Goal: Transaction & Acquisition: Purchase product/service

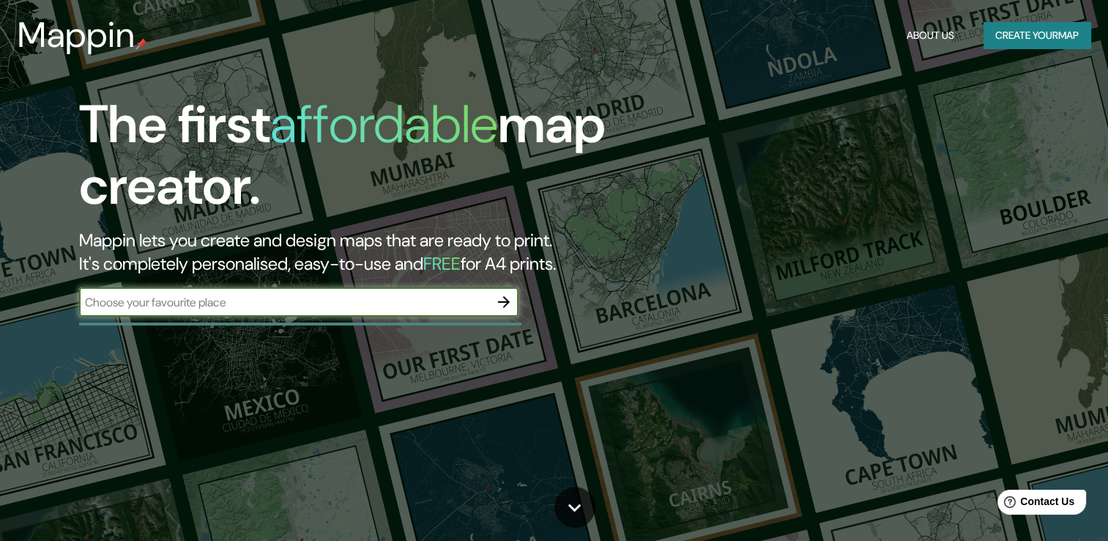
click at [1019, 43] on button "Create your map" at bounding box center [1037, 35] width 107 height 27
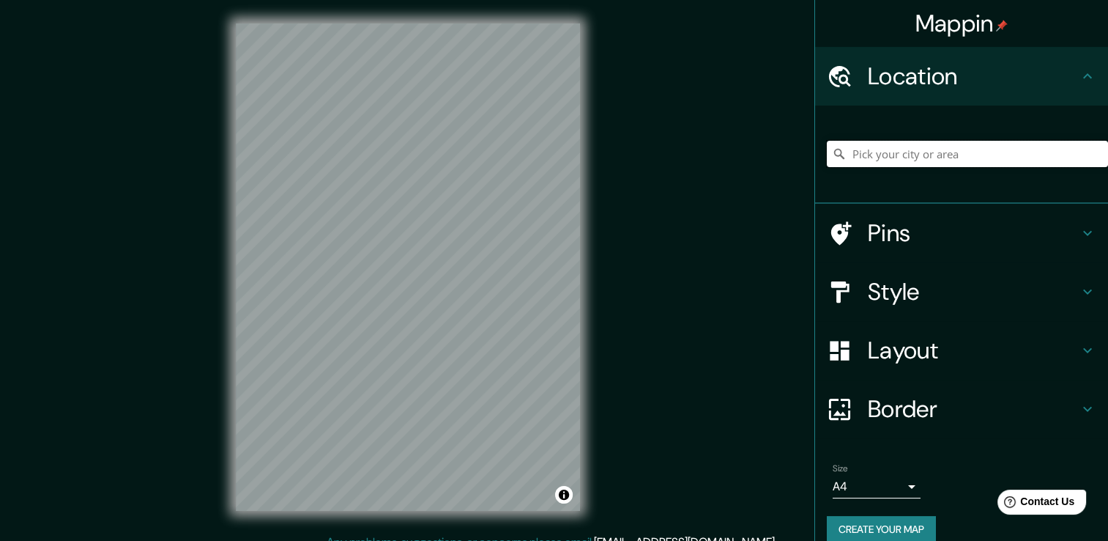
click at [961, 146] on input "Pick your city or area" at bounding box center [967, 154] width 281 height 26
type input "[GEOGRAPHIC_DATA][PERSON_NAME], [GEOGRAPHIC_DATA]"
click at [935, 152] on input "[GEOGRAPHIC_DATA][PERSON_NAME], [GEOGRAPHIC_DATA]" at bounding box center [967, 154] width 281 height 26
drag, startPoint x: 1087, startPoint y: 155, endPoint x: 1049, endPoint y: 150, distance: 38.3
click at [1092, 155] on icon "Clear" at bounding box center [1096, 153] width 9 height 9
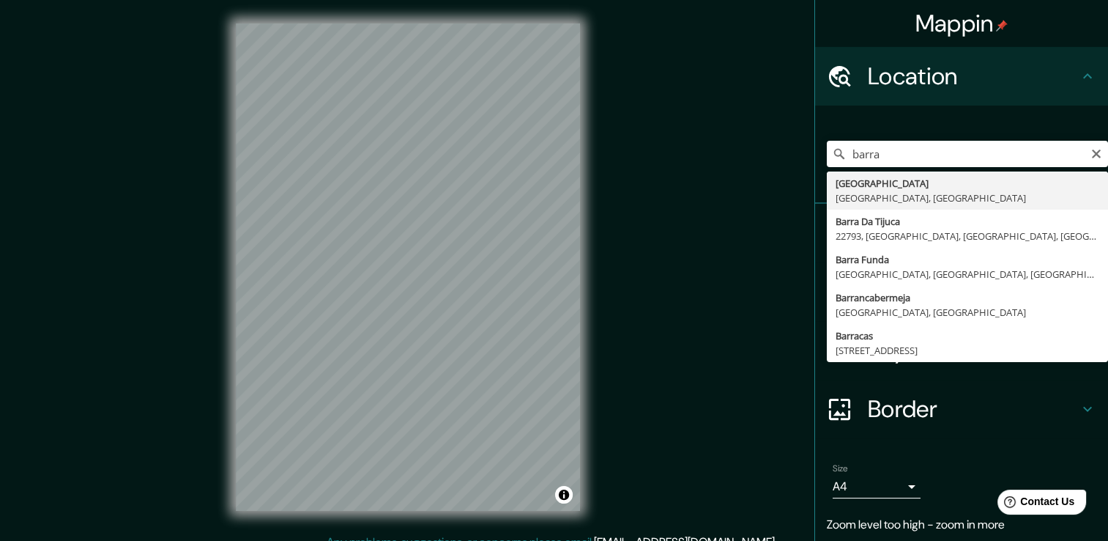
type input "[GEOGRAPHIC_DATA], [GEOGRAPHIC_DATA], [GEOGRAPHIC_DATA]"
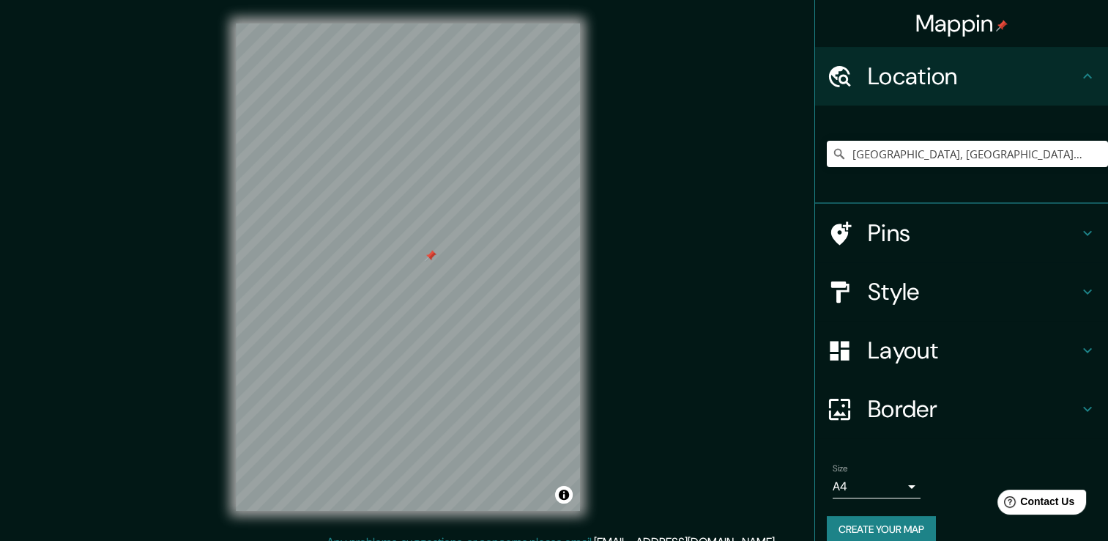
click at [1035, 238] on h4 "Pins" at bounding box center [973, 232] width 211 height 29
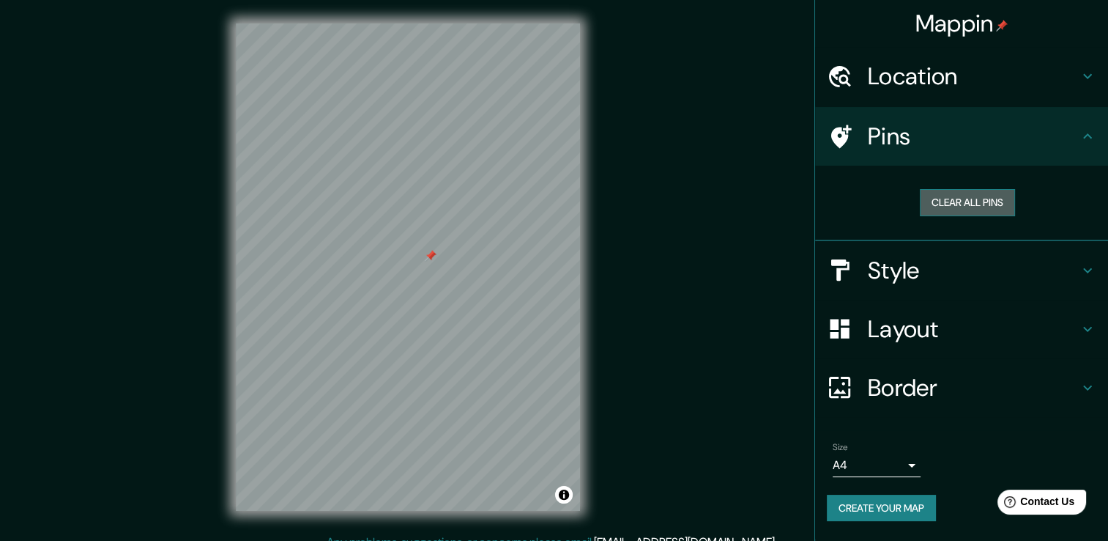
click at [990, 199] on button "Clear all pins" at bounding box center [967, 202] width 95 height 27
click at [1012, 206] on button "Clear all pins" at bounding box center [967, 202] width 95 height 27
click at [987, 207] on button "Clear all pins" at bounding box center [967, 202] width 95 height 27
click at [989, 204] on button "Clear all pins" at bounding box center [967, 202] width 95 height 27
click at [1069, 139] on h4 "Pins" at bounding box center [973, 136] width 211 height 29
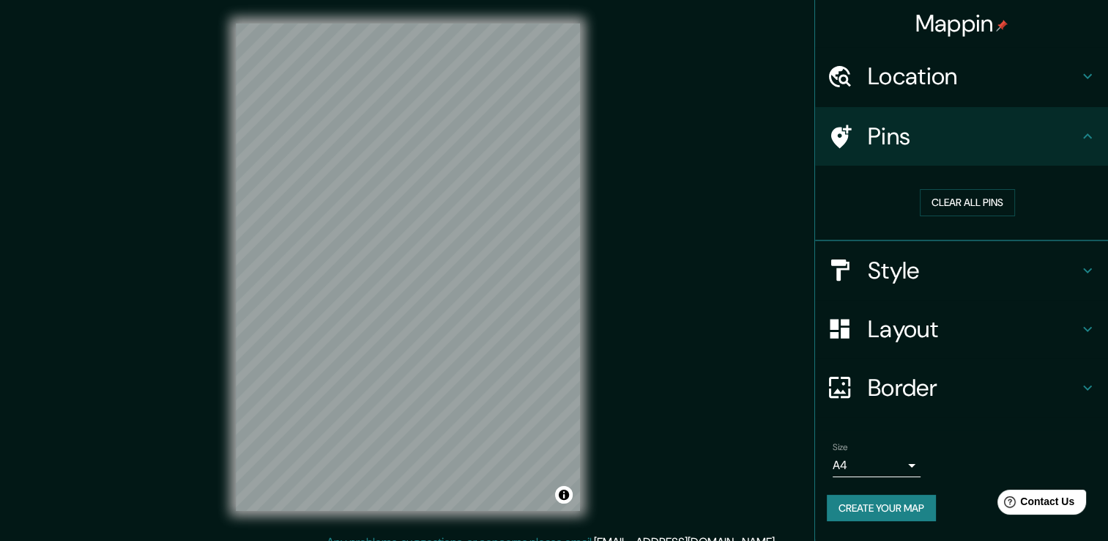
click at [1052, 270] on h4 "Style" at bounding box center [973, 270] width 211 height 29
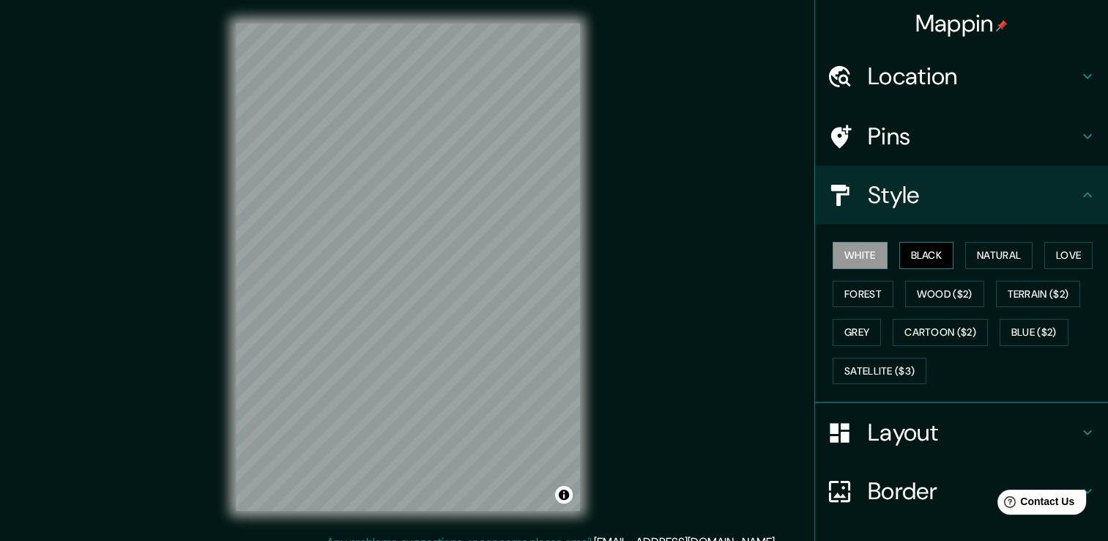
click at [927, 256] on button "Black" at bounding box center [927, 255] width 55 height 27
click at [998, 255] on button "Natural" at bounding box center [998, 255] width 67 height 27
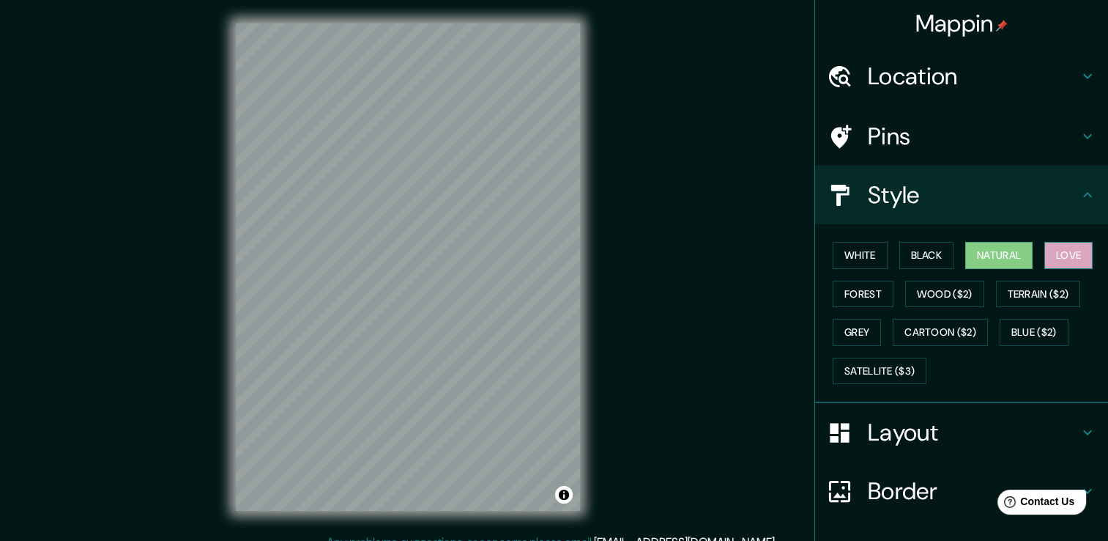
click at [1064, 253] on button "Love" at bounding box center [1069, 255] width 48 height 27
click at [873, 301] on button "Forest" at bounding box center [863, 294] width 61 height 27
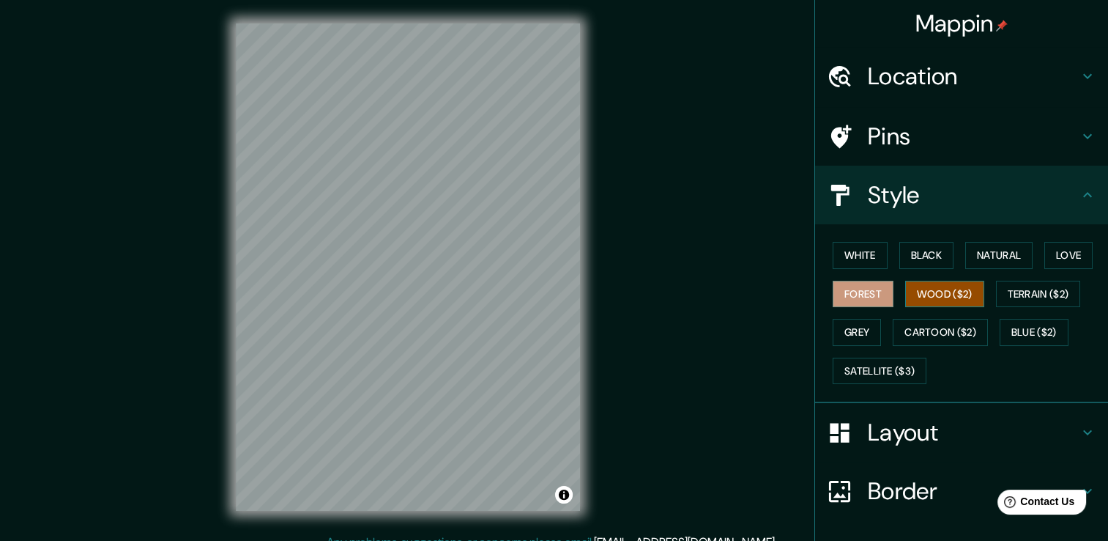
click at [956, 293] on button "Wood ($2)" at bounding box center [944, 294] width 79 height 27
click at [1021, 289] on button "Terrain ($2)" at bounding box center [1038, 294] width 85 height 27
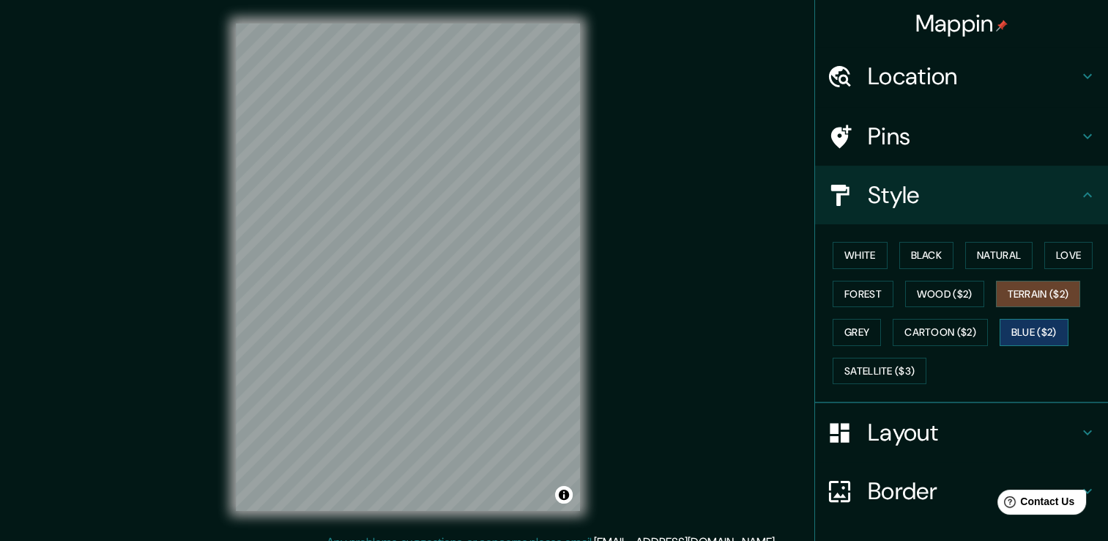
click at [1005, 327] on button "Blue ($2)" at bounding box center [1034, 332] width 69 height 27
click at [930, 331] on button "Cartoon ($2)" at bounding box center [940, 332] width 95 height 27
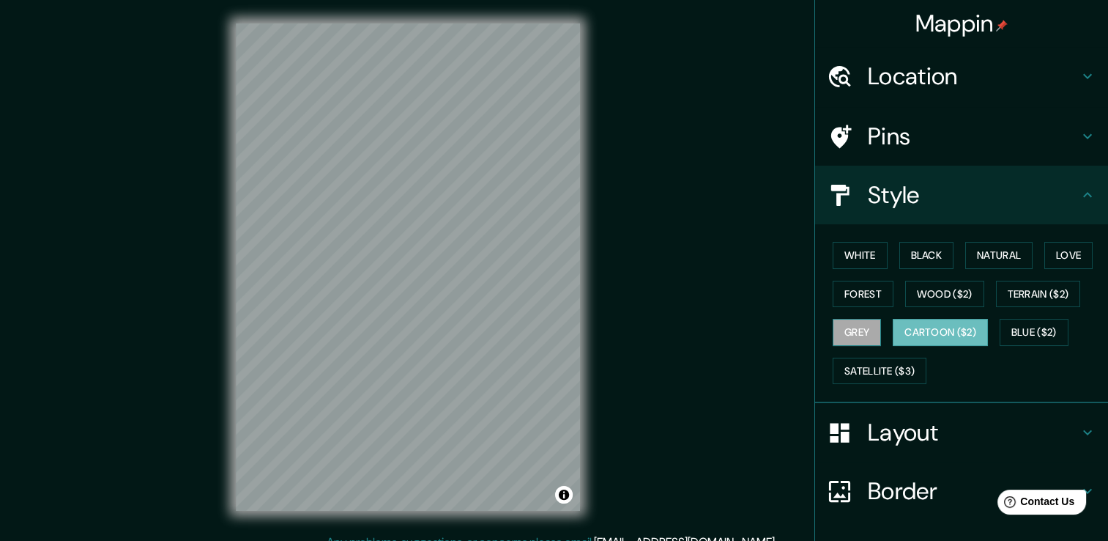
click at [837, 335] on button "Grey" at bounding box center [857, 332] width 48 height 27
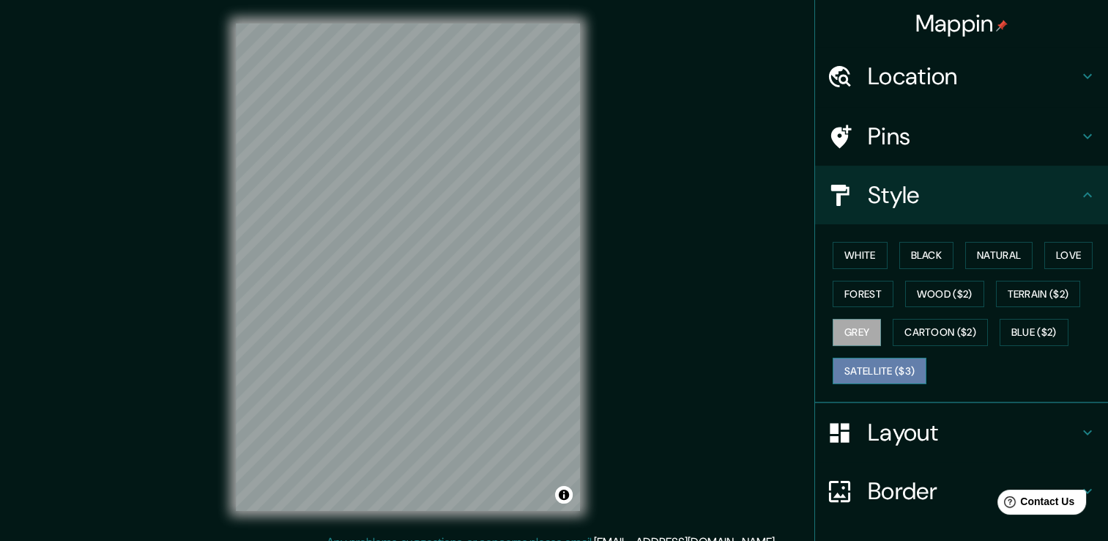
click at [900, 373] on button "Satellite ($3)" at bounding box center [880, 370] width 94 height 27
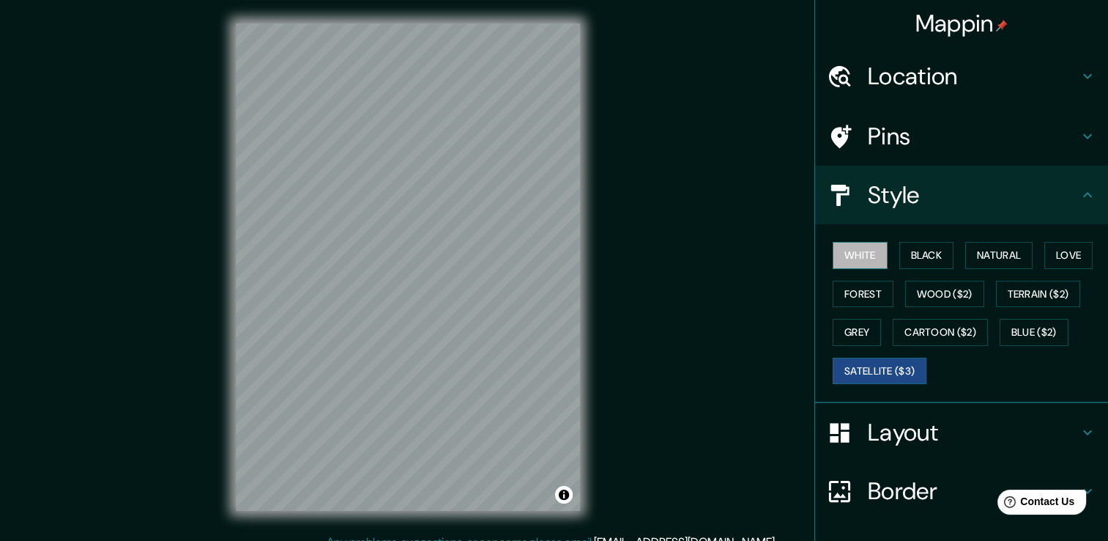
click at [859, 263] on button "White" at bounding box center [860, 255] width 55 height 27
click at [946, 262] on div "White Black Natural Love Forest Wood ($2) Terrain ($2) Grey Cartoon ($2) Blue (…" at bounding box center [967, 313] width 281 height 154
click at [919, 259] on button "Black" at bounding box center [927, 255] width 55 height 27
click at [864, 259] on button "White" at bounding box center [860, 255] width 55 height 27
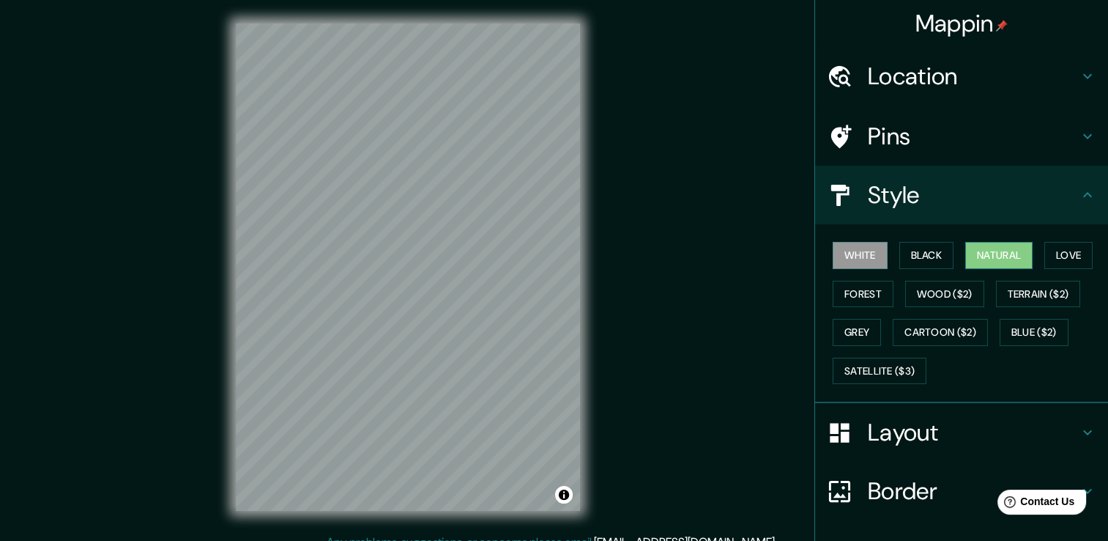
click at [1002, 256] on button "Natural" at bounding box center [998, 255] width 67 height 27
click at [457, 311] on div at bounding box center [463, 311] width 12 height 12
click at [464, 312] on div at bounding box center [467, 311] width 12 height 12
click at [468, 313] on div at bounding box center [473, 312] width 12 height 12
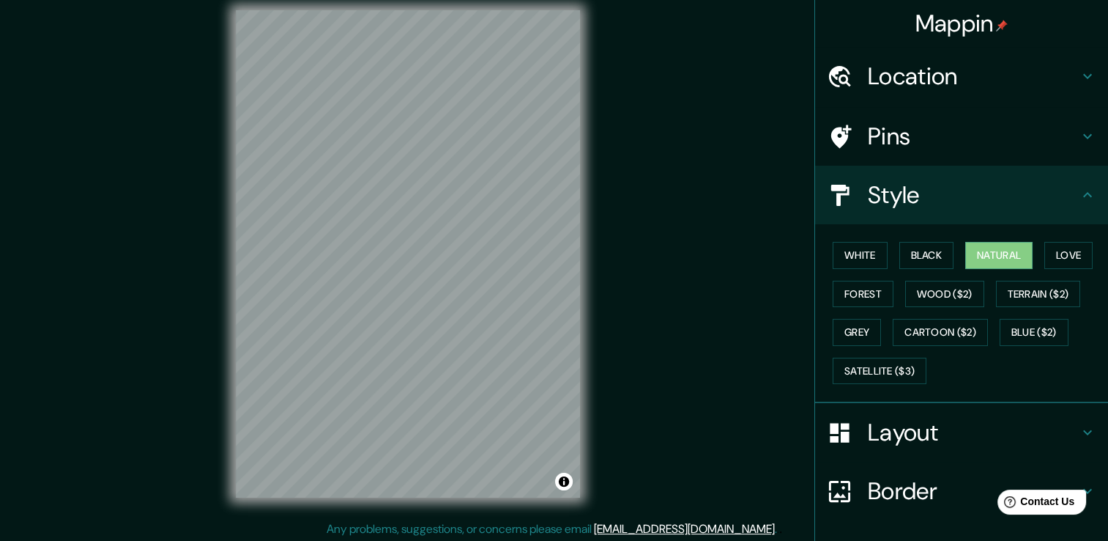
scroll to position [14, 0]
click at [855, 262] on button "White" at bounding box center [860, 255] width 55 height 27
click at [924, 258] on button "Black" at bounding box center [927, 255] width 55 height 27
click at [992, 251] on button "Natural" at bounding box center [998, 255] width 67 height 27
click at [1056, 249] on button "Love" at bounding box center [1069, 255] width 48 height 27
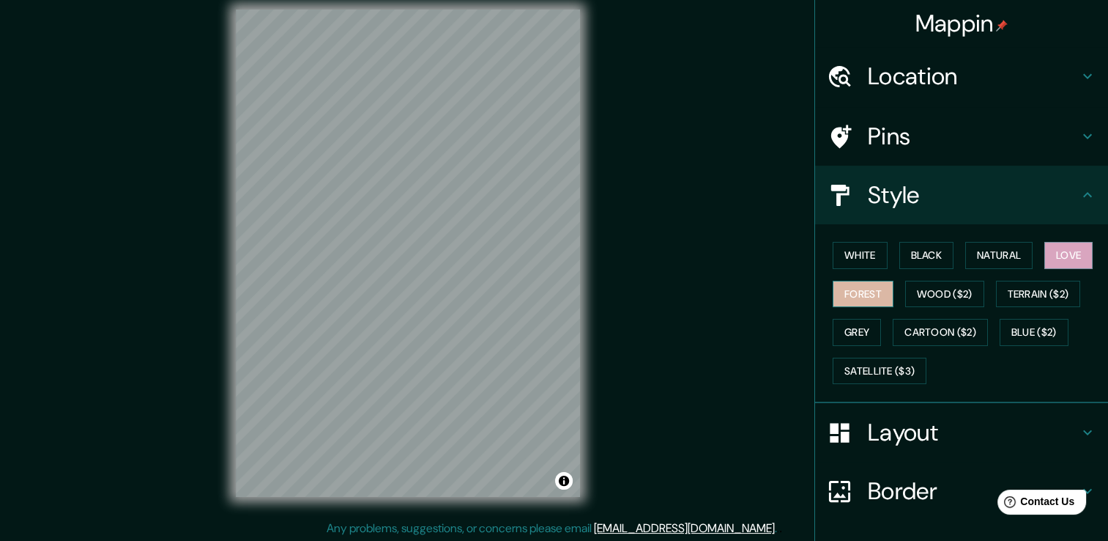
drag, startPoint x: 852, startPoint y: 291, endPoint x: 862, endPoint y: 289, distance: 10.5
click at [854, 291] on button "Forest" at bounding box center [863, 294] width 61 height 27
click at [953, 291] on button "Wood ($2)" at bounding box center [944, 294] width 79 height 27
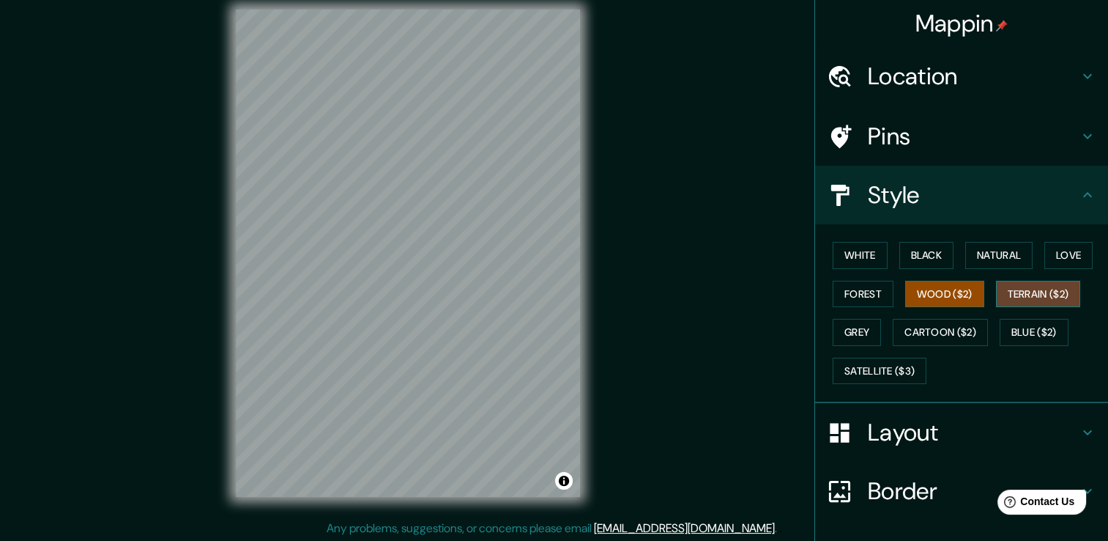
click at [1035, 292] on button "Terrain ($2)" at bounding box center [1038, 294] width 85 height 27
click at [844, 335] on button "Grey" at bounding box center [857, 332] width 48 height 27
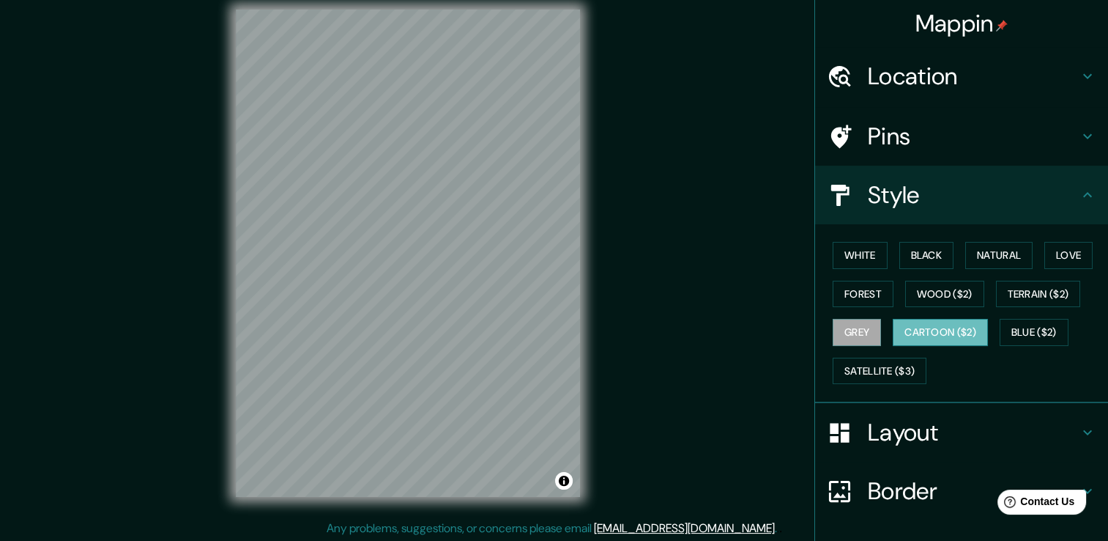
click at [946, 333] on button "Cartoon ($2)" at bounding box center [940, 332] width 95 height 27
click at [1031, 327] on button "Blue ($2)" at bounding box center [1034, 332] width 69 height 27
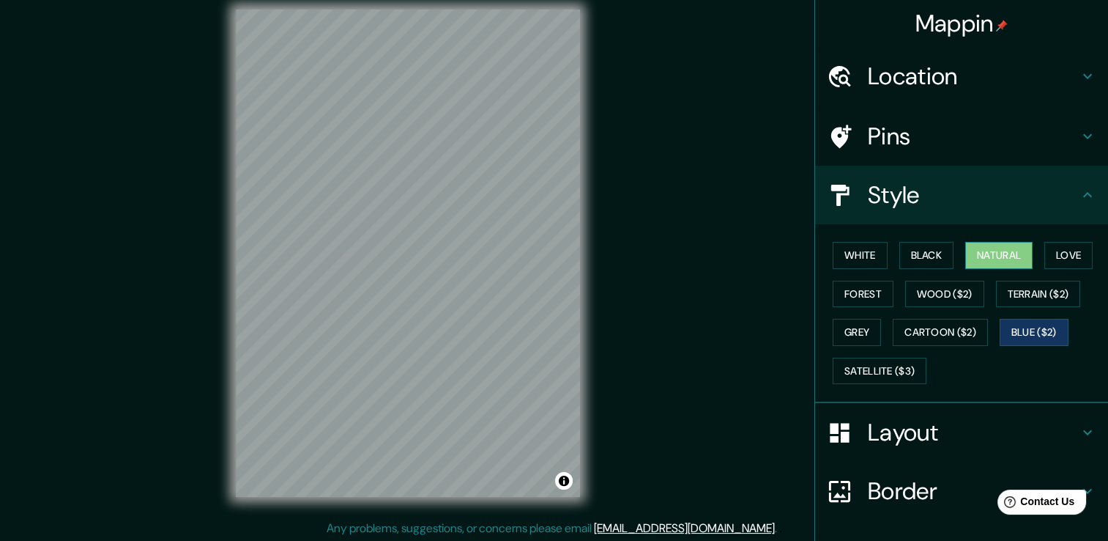
click at [982, 265] on button "Natural" at bounding box center [998, 255] width 67 height 27
click at [900, 261] on button "Black" at bounding box center [927, 255] width 55 height 27
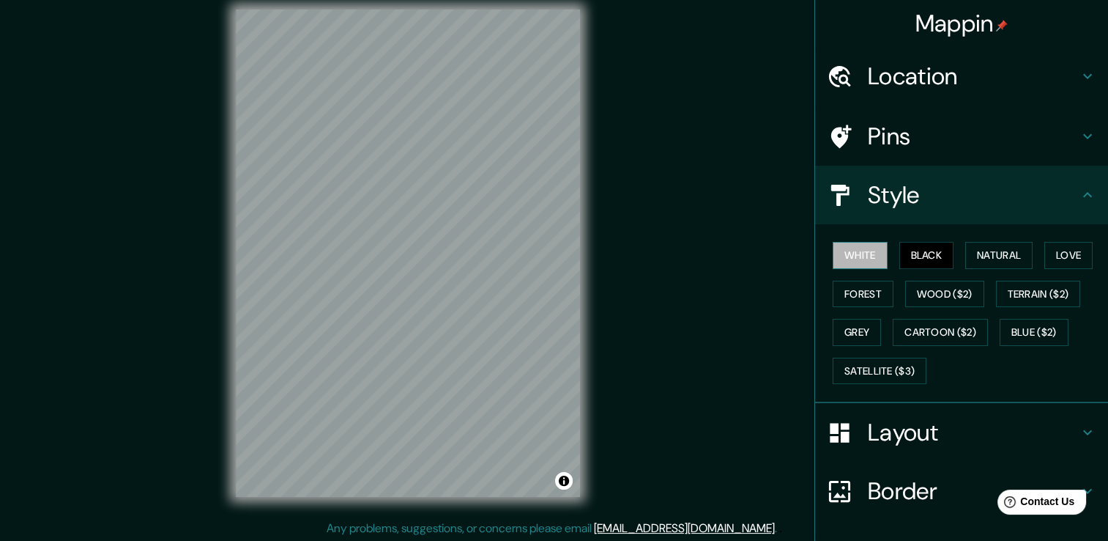
click at [850, 260] on button "White" at bounding box center [860, 255] width 55 height 27
click at [1007, 262] on button "Natural" at bounding box center [998, 255] width 67 height 27
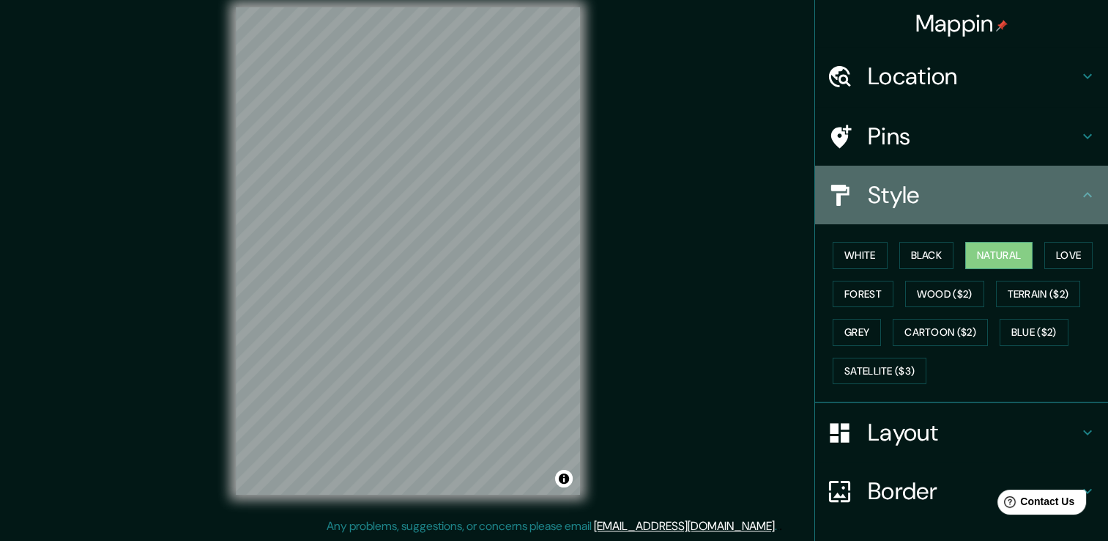
click at [926, 202] on h4 "Style" at bounding box center [973, 194] width 211 height 29
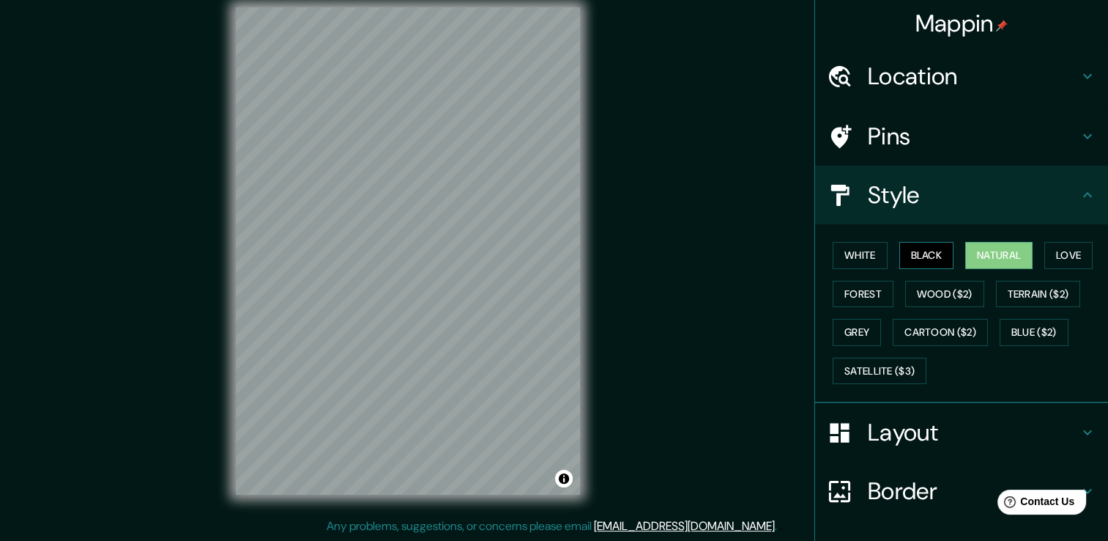
click at [924, 247] on button "Black" at bounding box center [927, 255] width 55 height 27
drag, startPoint x: 984, startPoint y: 251, endPoint x: 946, endPoint y: 243, distance: 38.1
click at [982, 248] on button "Natural" at bounding box center [998, 255] width 67 height 27
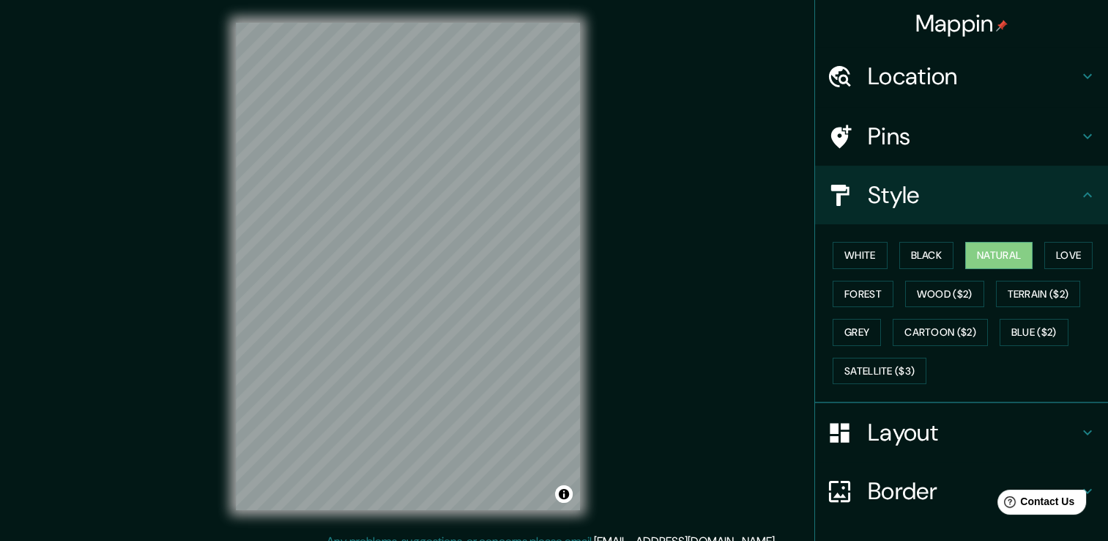
scroll to position [0, 0]
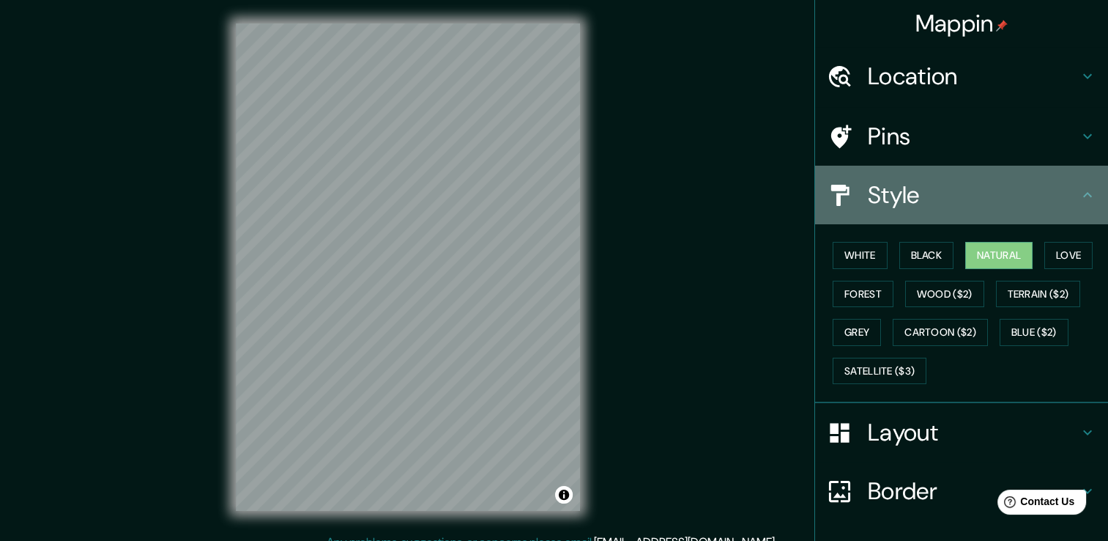
click at [1084, 188] on icon at bounding box center [1088, 195] width 18 height 18
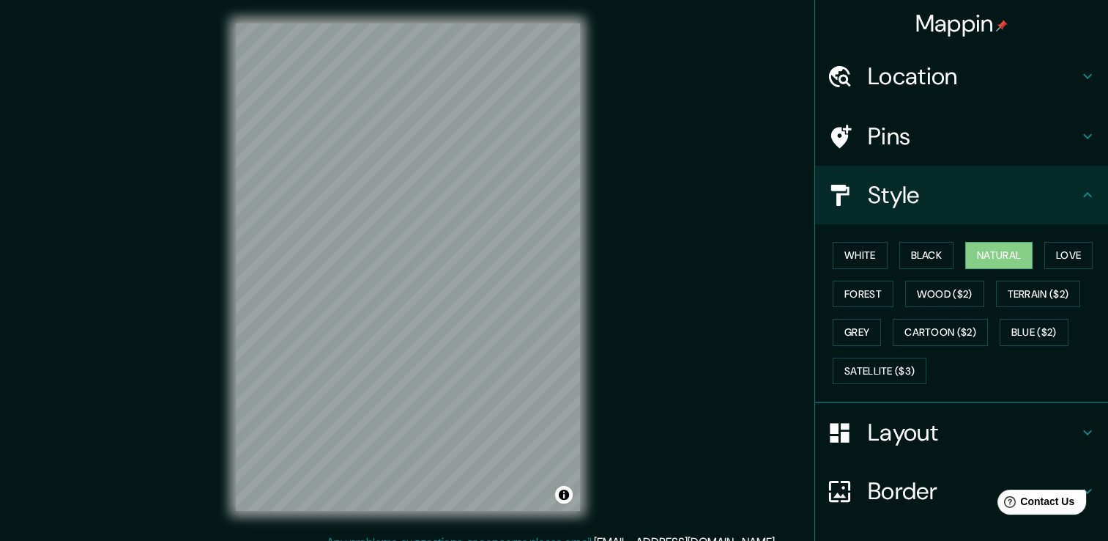
click at [1032, 68] on h4 "Location" at bounding box center [973, 76] width 211 height 29
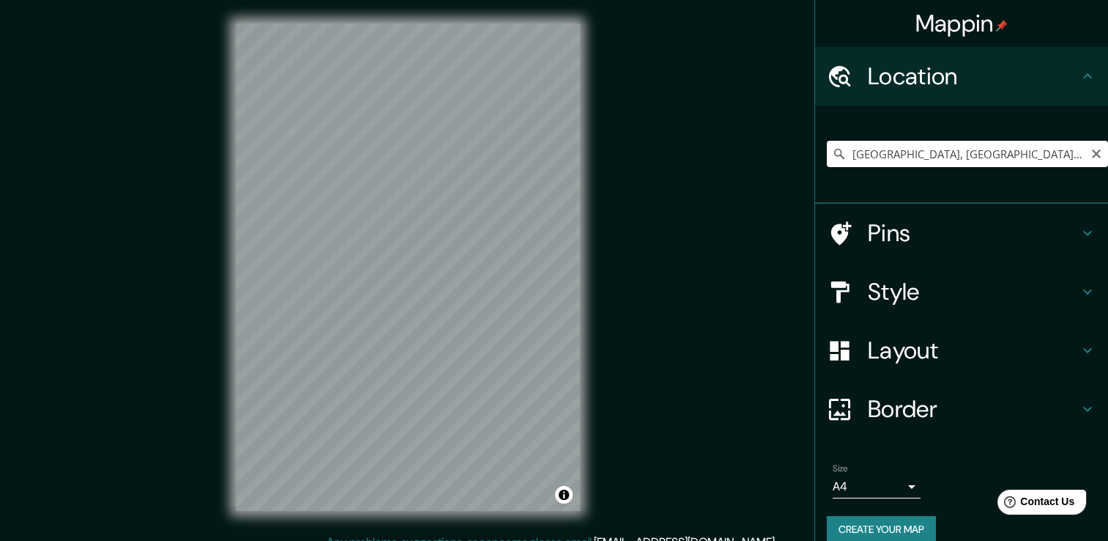
click at [1062, 161] on input "[GEOGRAPHIC_DATA], [GEOGRAPHIC_DATA], [GEOGRAPHIC_DATA]" at bounding box center [967, 154] width 281 height 26
click at [1072, 154] on input "[GEOGRAPHIC_DATA], [GEOGRAPHIC_DATA], [GEOGRAPHIC_DATA]" at bounding box center [967, 154] width 281 height 26
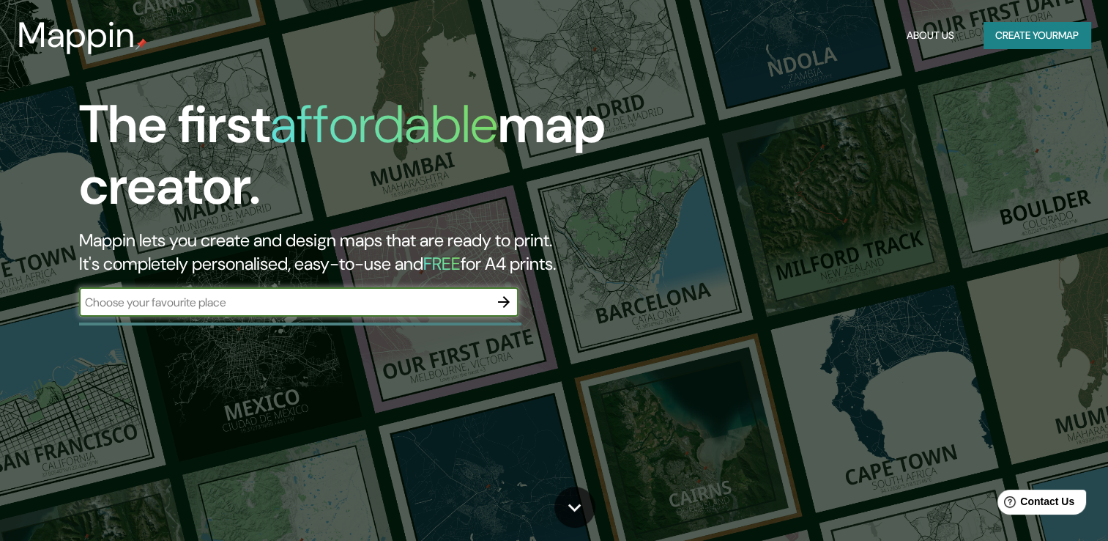
click at [993, 42] on button "Create your map" at bounding box center [1037, 35] width 107 height 27
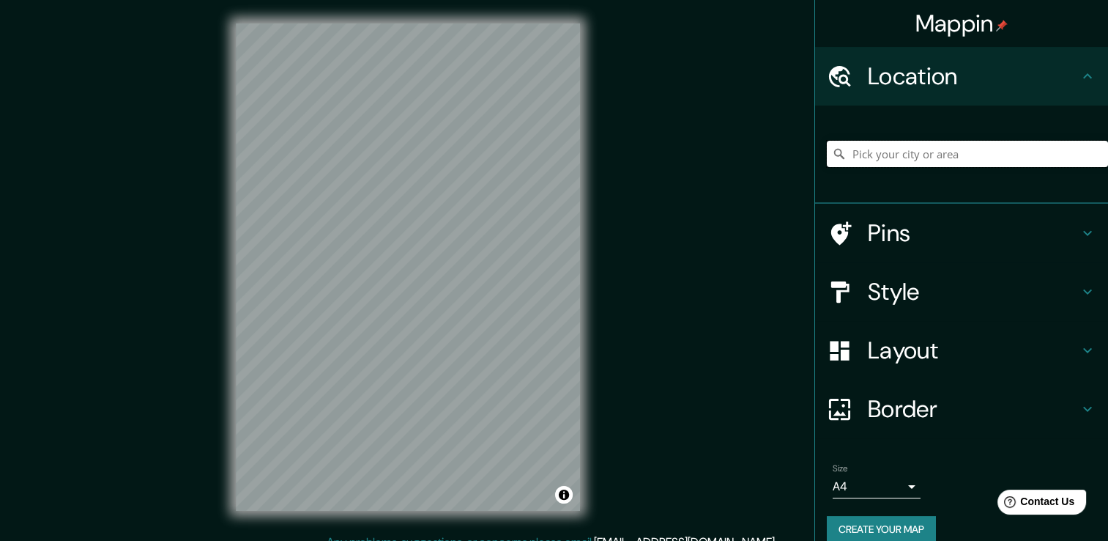
click at [989, 153] on input "Pick your city or area" at bounding box center [967, 154] width 281 height 26
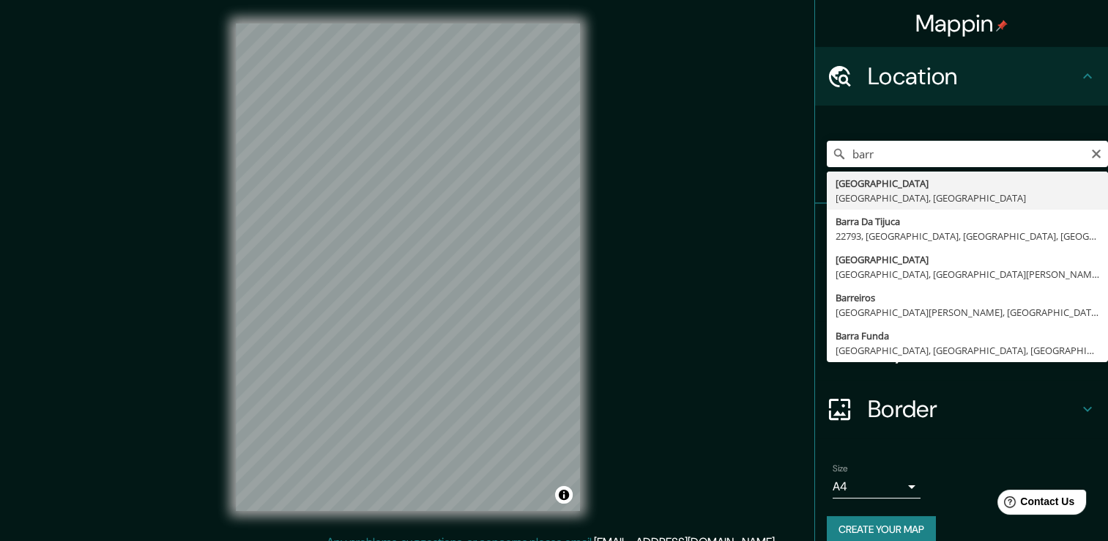
type input "[GEOGRAPHIC_DATA], [GEOGRAPHIC_DATA], [GEOGRAPHIC_DATA]"
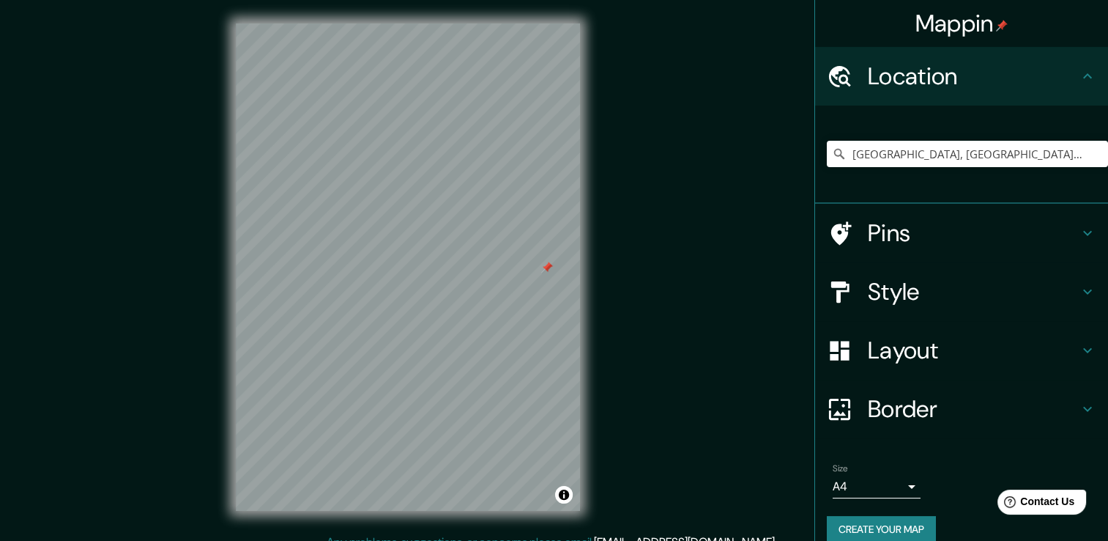
click at [546, 265] on div at bounding box center [547, 268] width 12 height 12
drag, startPoint x: 1048, startPoint y: 224, endPoint x: 1049, endPoint y: 236, distance: 11.7
click at [1049, 227] on h4 "Pins" at bounding box center [973, 232] width 211 height 29
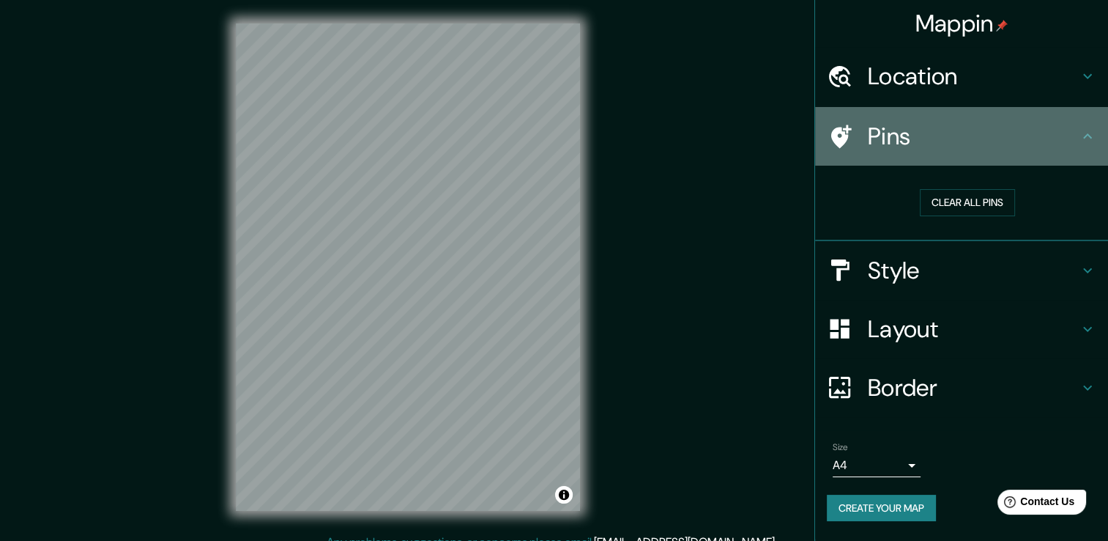
drag, startPoint x: 1078, startPoint y: 133, endPoint x: 1078, endPoint y: 156, distance: 22.7
click at [1079, 133] on icon at bounding box center [1088, 136] width 18 height 18
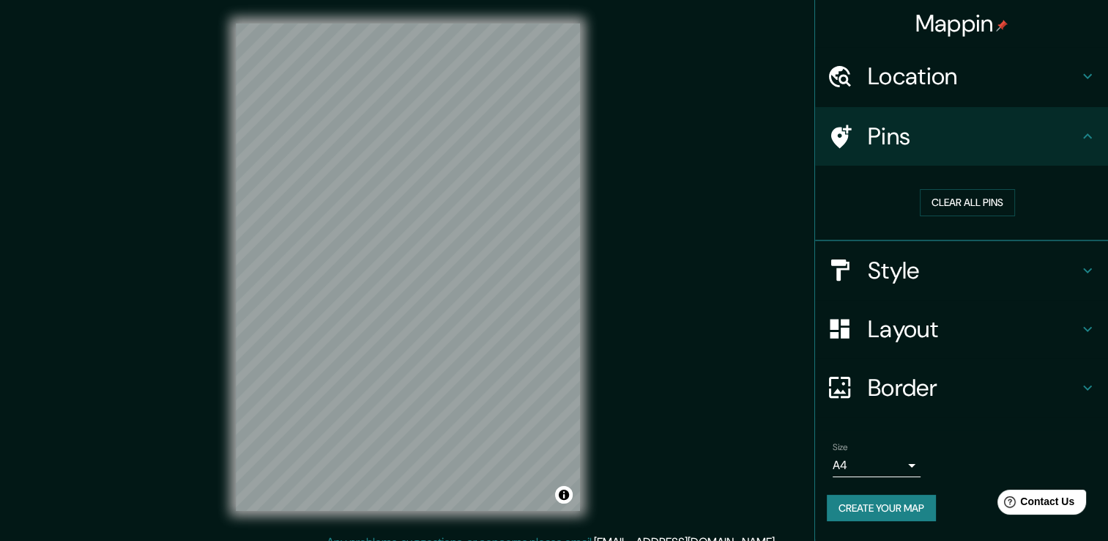
click at [1069, 256] on h4 "Style" at bounding box center [973, 270] width 211 height 29
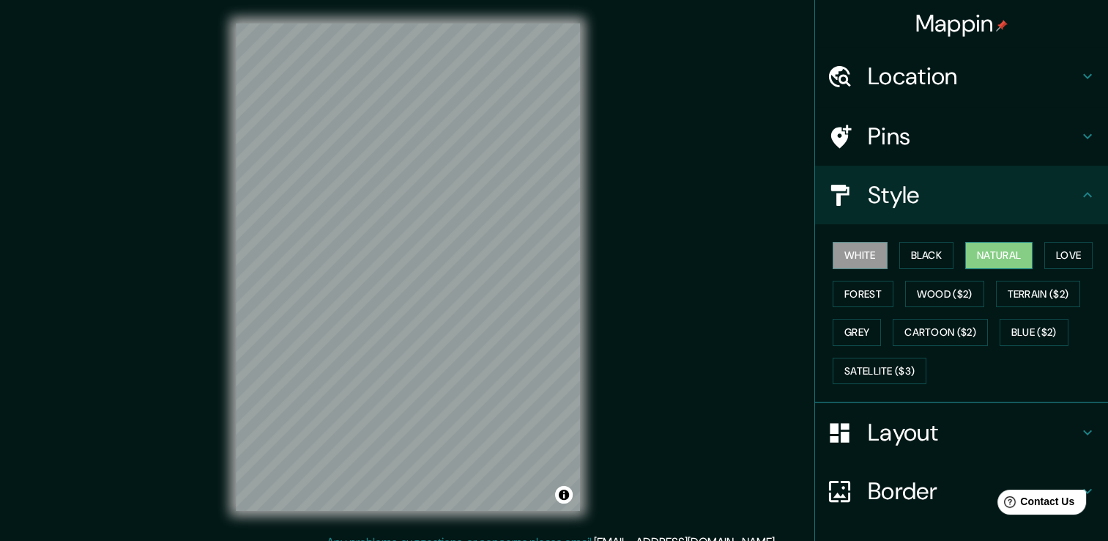
click at [976, 256] on button "Natural" at bounding box center [998, 255] width 67 height 27
click at [932, 253] on button "Black" at bounding box center [927, 255] width 55 height 27
click at [1001, 250] on button "Natural" at bounding box center [998, 255] width 67 height 27
click at [833, 260] on button "White" at bounding box center [860, 255] width 55 height 27
click at [1079, 435] on icon at bounding box center [1088, 432] width 18 height 18
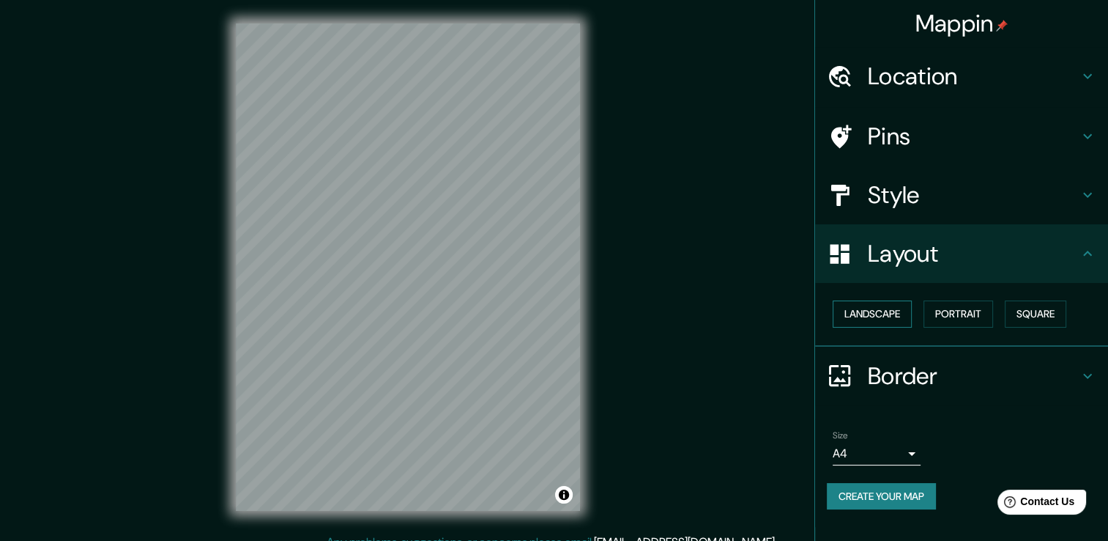
click at [888, 322] on button "Landscape" at bounding box center [872, 313] width 79 height 27
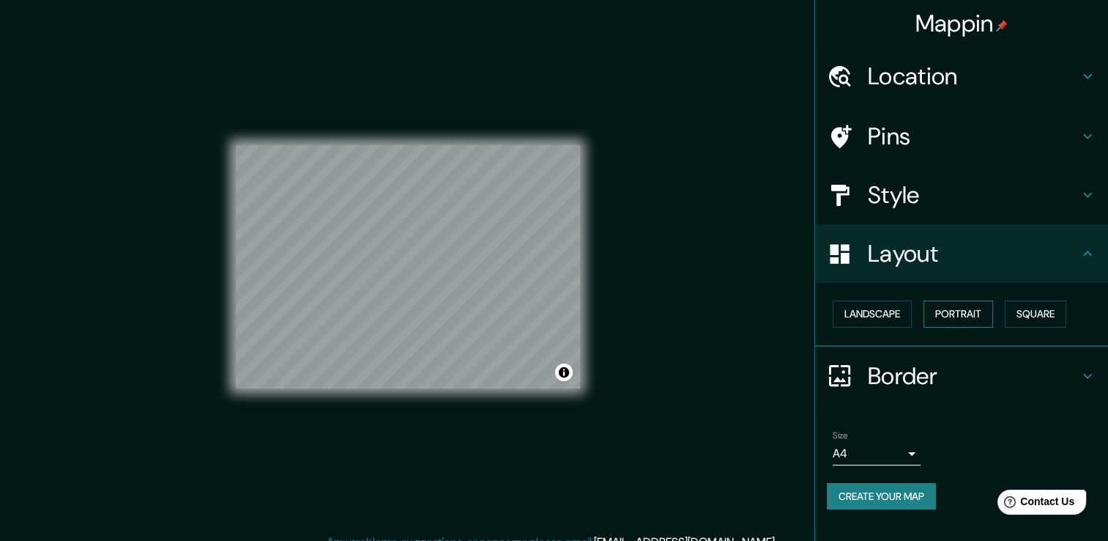
click at [972, 316] on button "Portrait" at bounding box center [959, 313] width 70 height 27
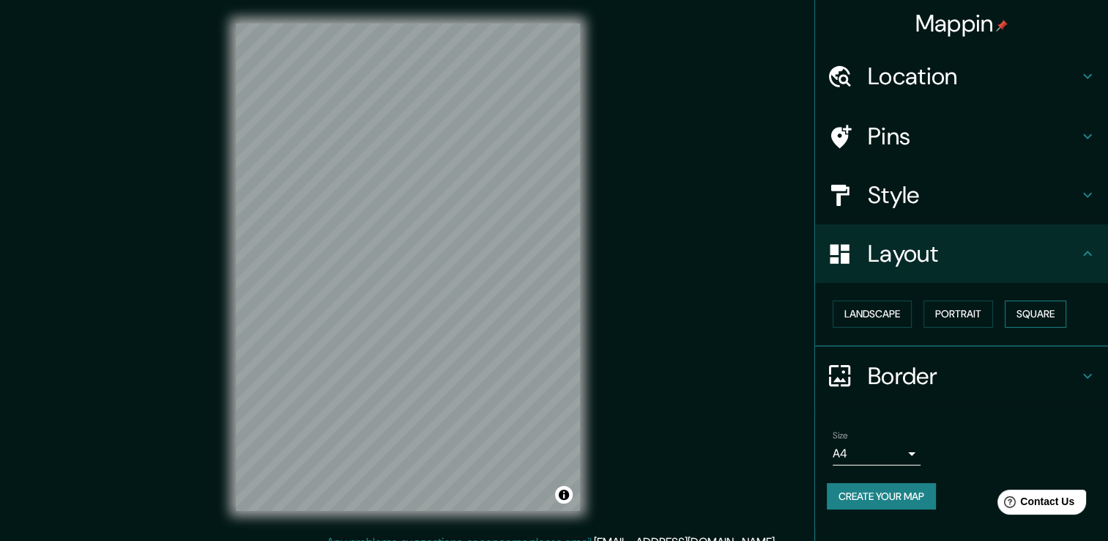
click at [1039, 315] on button "Square" at bounding box center [1036, 313] width 62 height 27
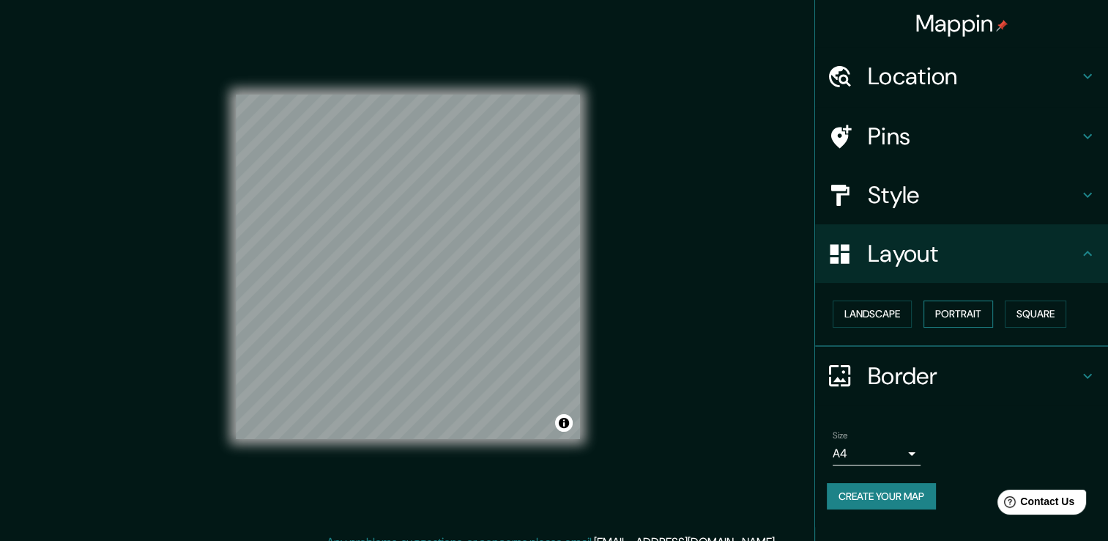
click at [964, 317] on button "Portrait" at bounding box center [959, 313] width 70 height 27
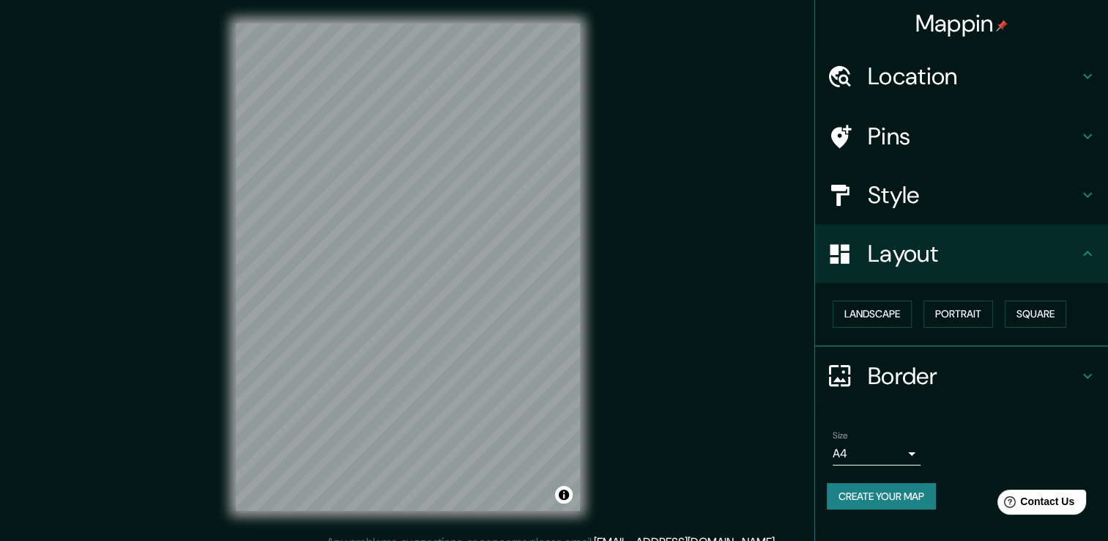
click at [902, 451] on body "Mappin Location Barranquilla, Atlántico, Colombia Pins Style Layout Landscape P…" at bounding box center [554, 270] width 1108 height 541
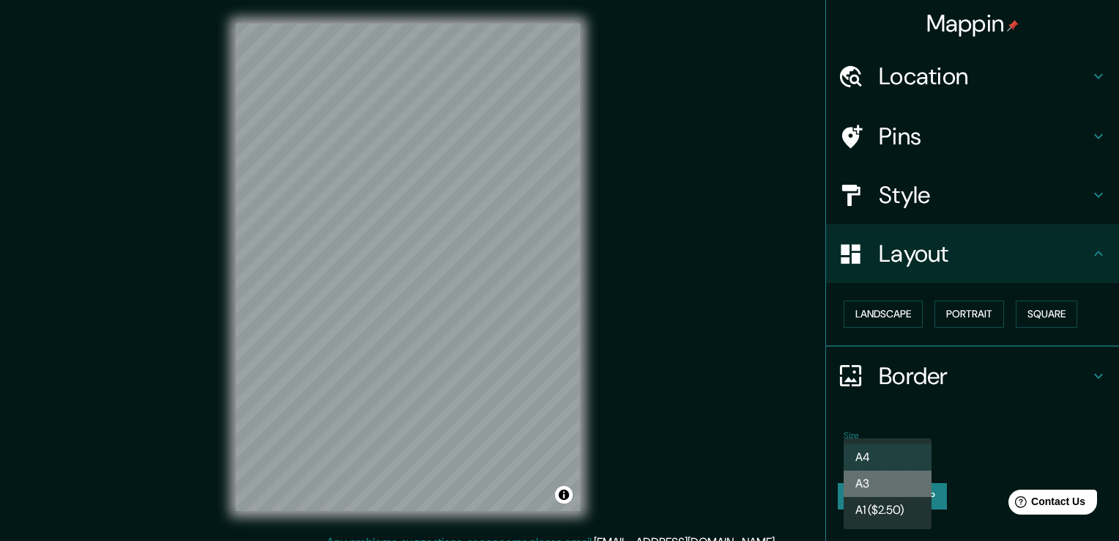
click at [902, 478] on li "A3" at bounding box center [888, 483] width 88 height 26
type input "a4"
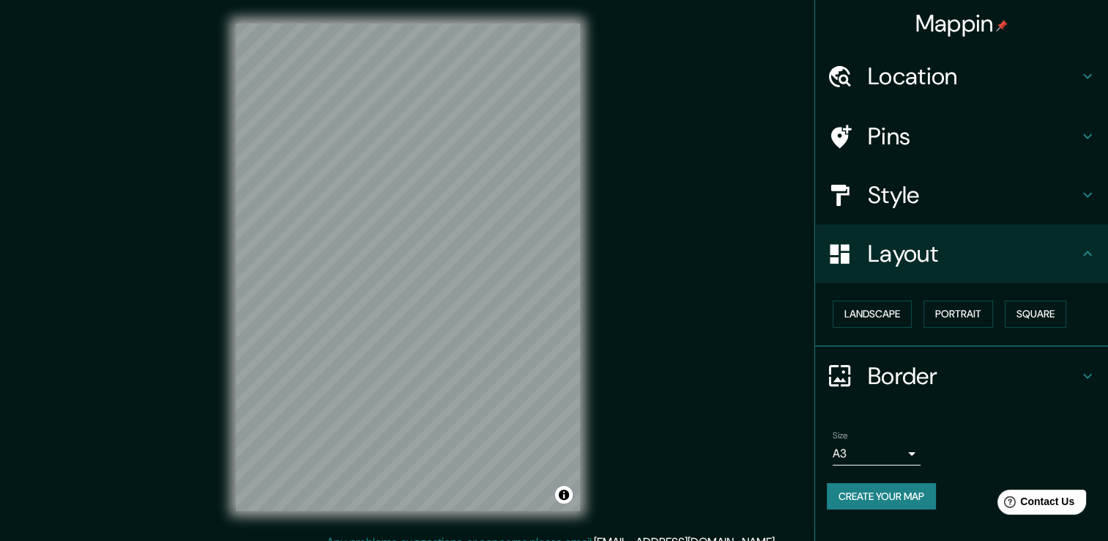
click at [730, 455] on div "Mappin Location Barranquilla, Atlántico, Colombia Pins Style Layout Landscape P…" at bounding box center [554, 278] width 1108 height 557
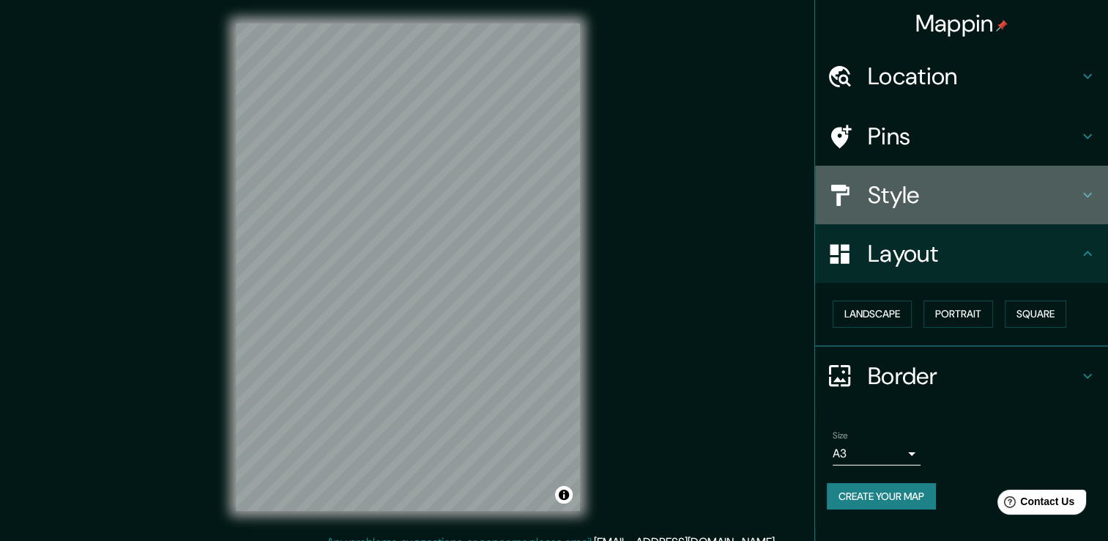
drag, startPoint x: 1043, startPoint y: 186, endPoint x: 1042, endPoint y: 200, distance: 13.9
click at [1043, 188] on h4 "Style" at bounding box center [973, 194] width 211 height 29
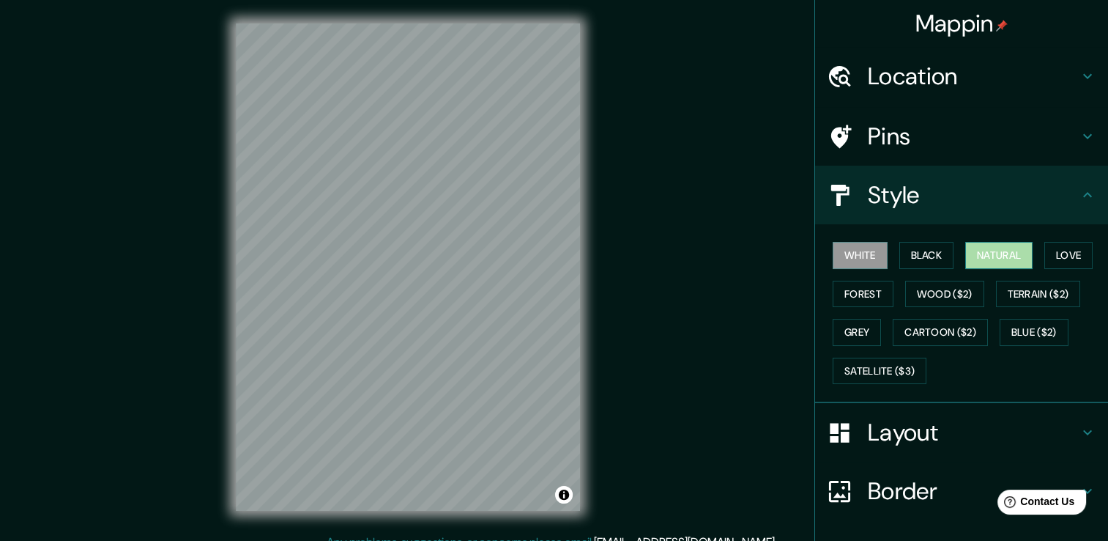
click at [996, 259] on button "Natural" at bounding box center [998, 255] width 67 height 27
drag, startPoint x: 1067, startPoint y: 253, endPoint x: 1058, endPoint y: 254, distance: 8.1
click at [1065, 253] on button "Love" at bounding box center [1069, 255] width 48 height 27
click at [999, 256] on button "Natural" at bounding box center [998, 255] width 67 height 27
click at [902, 253] on button "Black" at bounding box center [927, 255] width 55 height 27
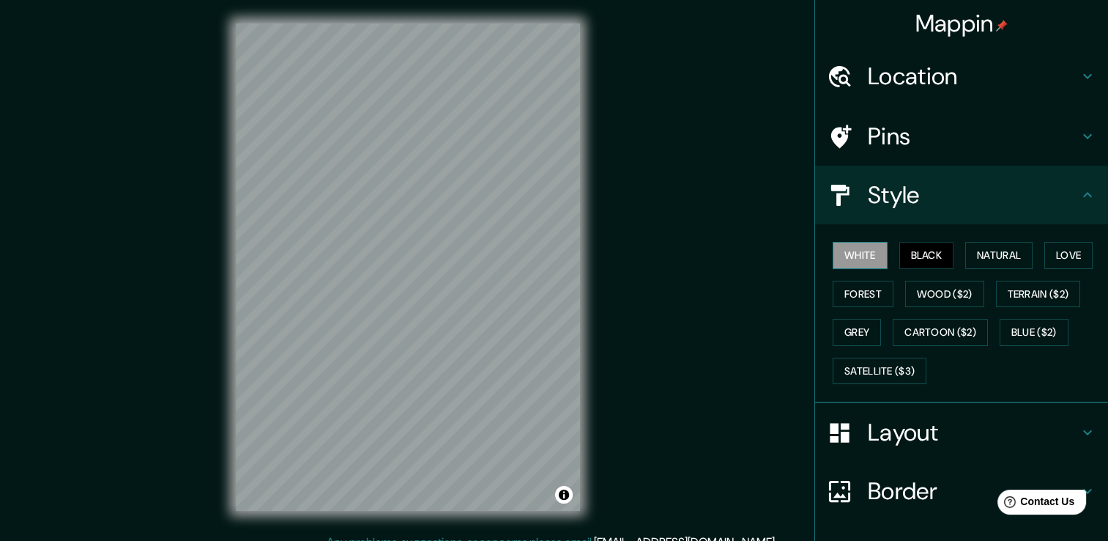
click at [858, 262] on button "White" at bounding box center [860, 255] width 55 height 27
click at [856, 288] on button "Forest" at bounding box center [863, 294] width 61 height 27
